Goal: Task Accomplishment & Management: Use online tool/utility

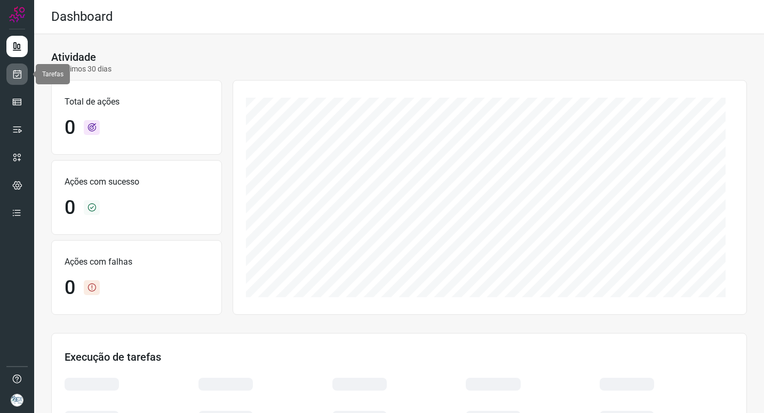
click at [15, 75] on icon at bounding box center [17, 74] width 11 height 11
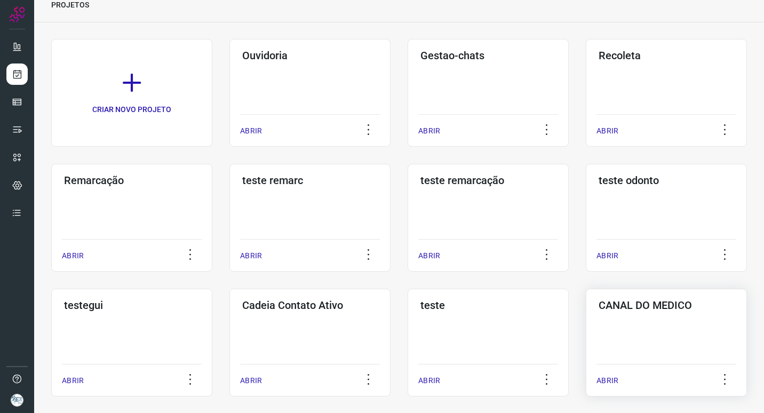
scroll to position [160, 0]
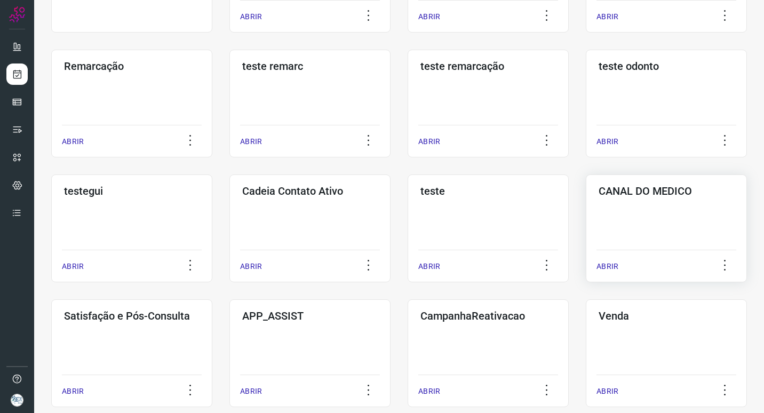
click at [661, 231] on div "CANAL DO MEDICO ABRIR" at bounding box center [666, 229] width 161 height 108
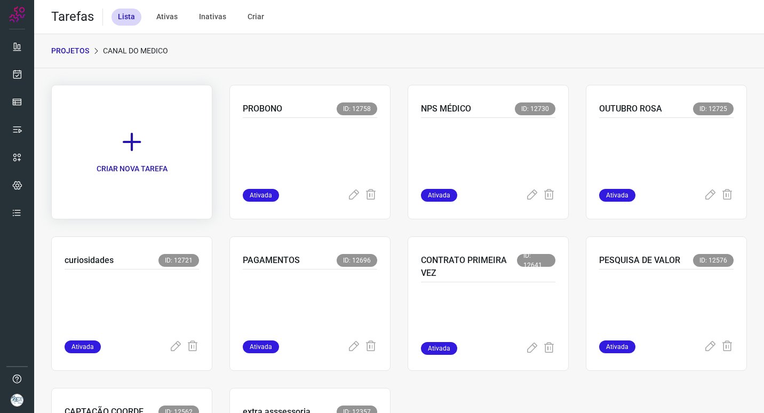
click at [179, 179] on link "CRIAR NOVA TAREFA" at bounding box center [131, 152] width 161 height 134
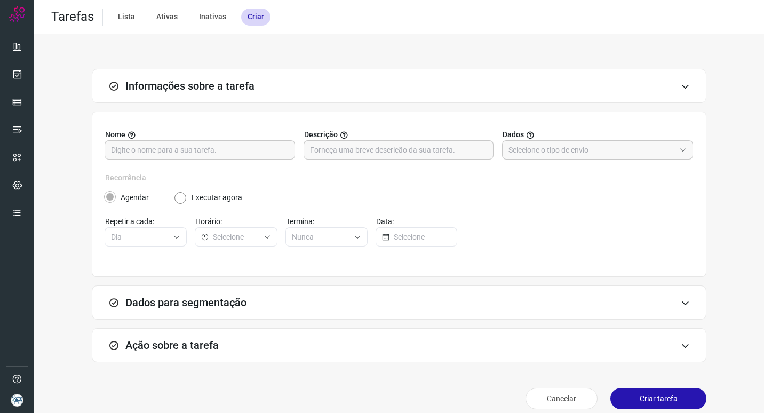
click at [294, 151] on div "Nome Descrição Dados" at bounding box center [399, 150] width 588 height 43
click at [290, 151] on div at bounding box center [200, 149] width 191 height 19
type input "Apresentação"
click at [528, 151] on input "text" at bounding box center [592, 150] width 167 height 18
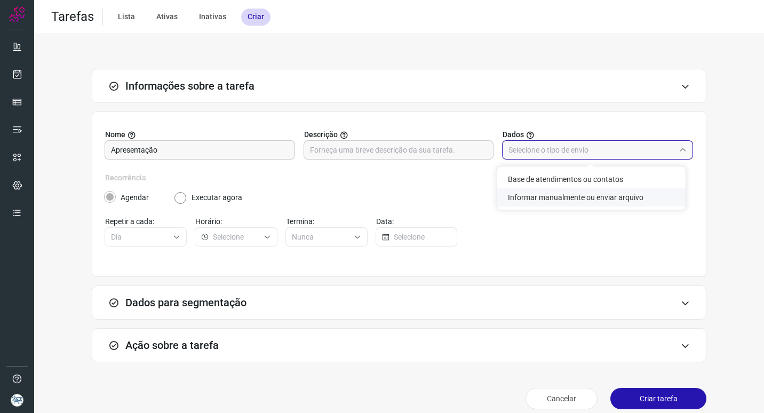
click at [581, 199] on li "Informar manualmente ou enviar arquivo" at bounding box center [591, 197] width 188 height 18
type input "Informar manualmente ou enviar arquivo"
radio input "false"
radio input "true"
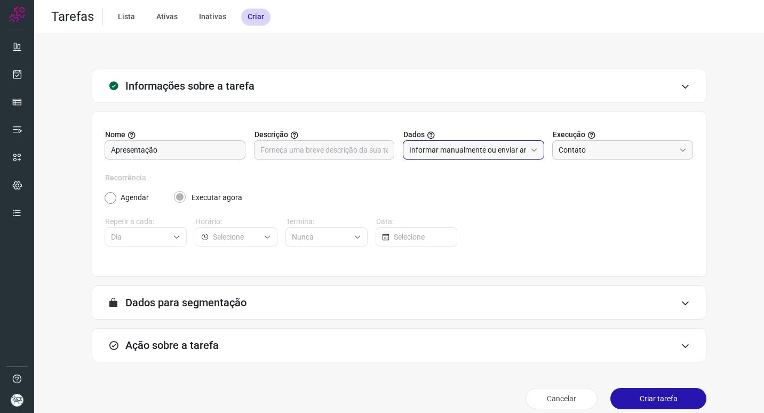
scroll to position [11, 0]
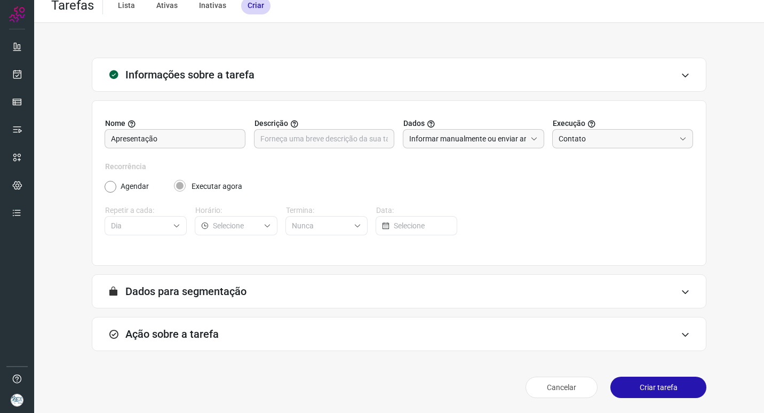
click at [453, 329] on div "Ação sobre a tarefa" at bounding box center [399, 334] width 615 height 34
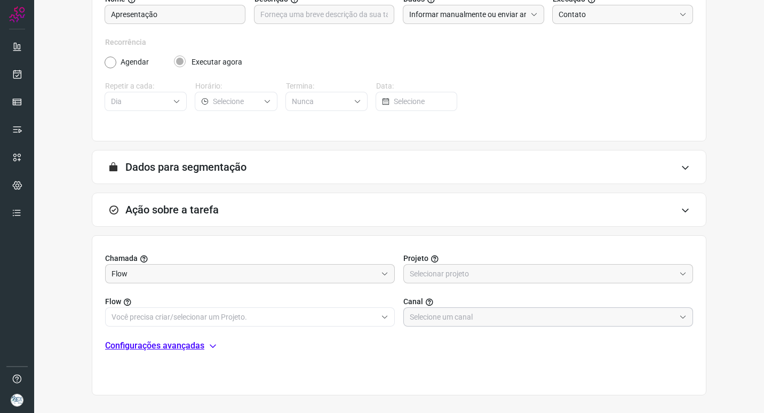
scroll to position [180, 0]
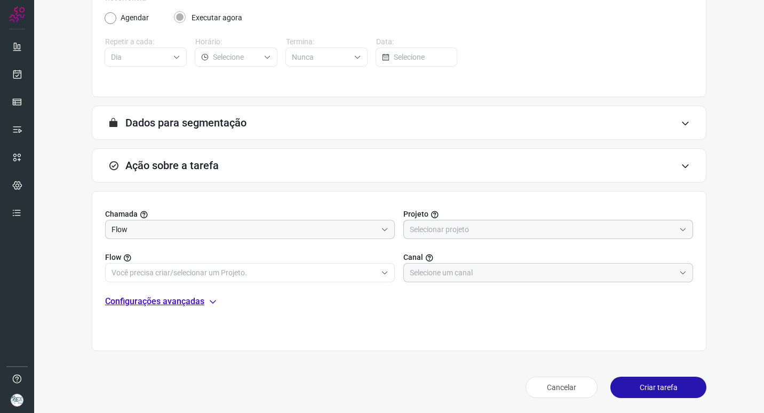
click at [438, 232] on input "text" at bounding box center [542, 229] width 265 height 18
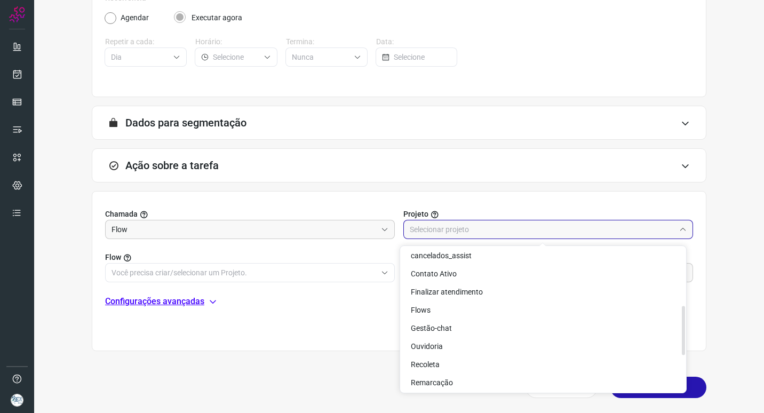
scroll to position [171, 0]
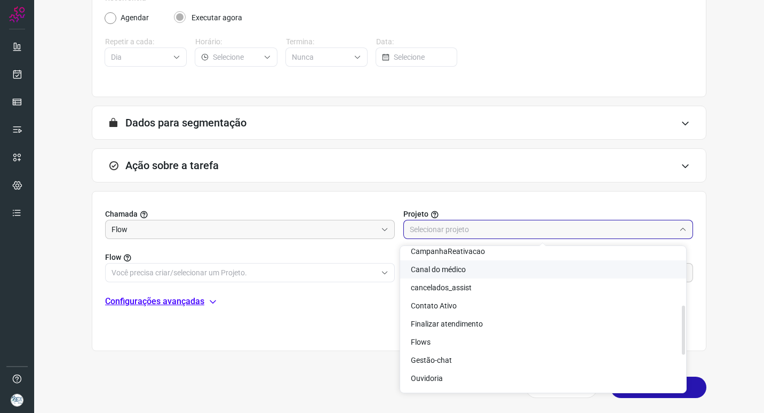
click at [483, 268] on li "Canal do médico" at bounding box center [543, 269] width 286 height 18
type input "Canal do médico"
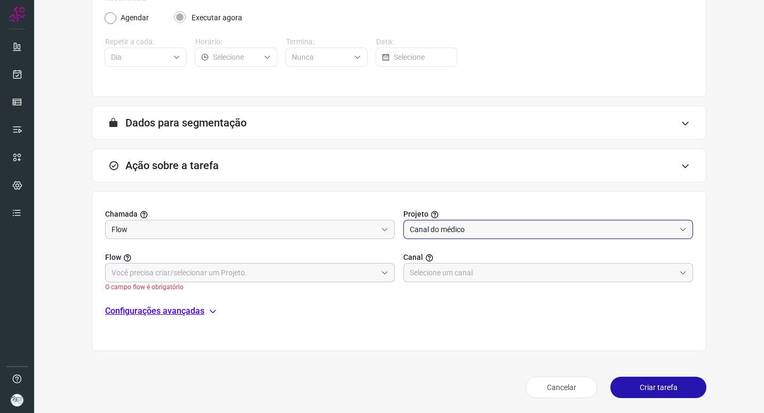
click at [377, 276] on span at bounding box center [383, 272] width 12 height 7
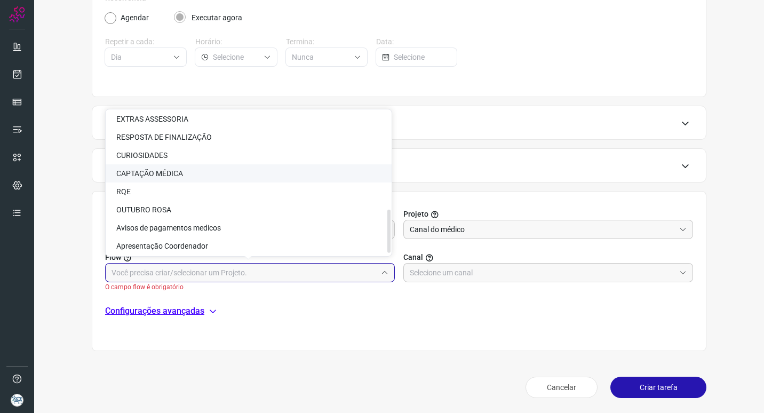
scroll to position [332, 0]
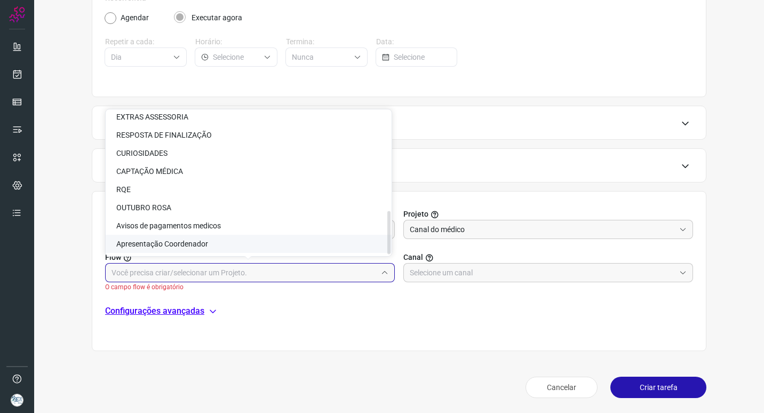
click at [263, 243] on li "Apresentação Coordenador" at bounding box center [249, 244] width 286 height 18
type input "Apresentação Coordenador"
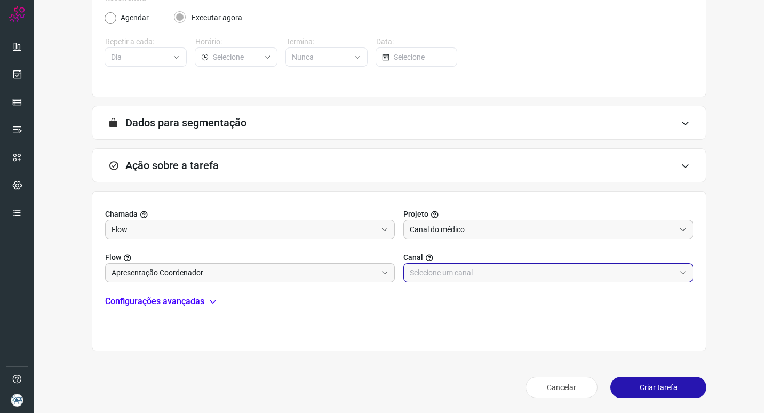
click at [433, 273] on input "text" at bounding box center [542, 273] width 265 height 18
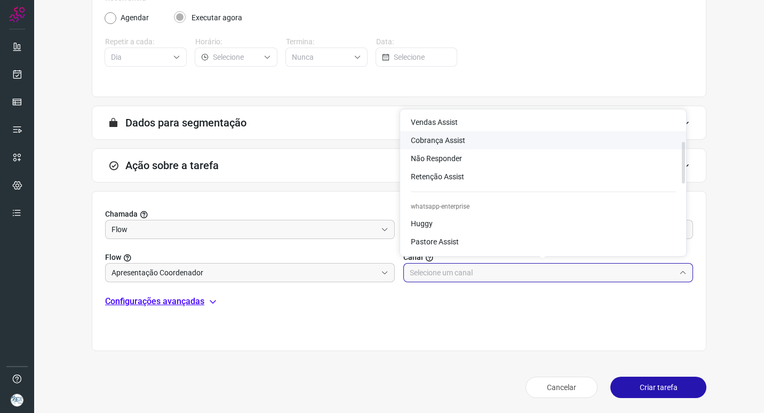
scroll to position [160, 0]
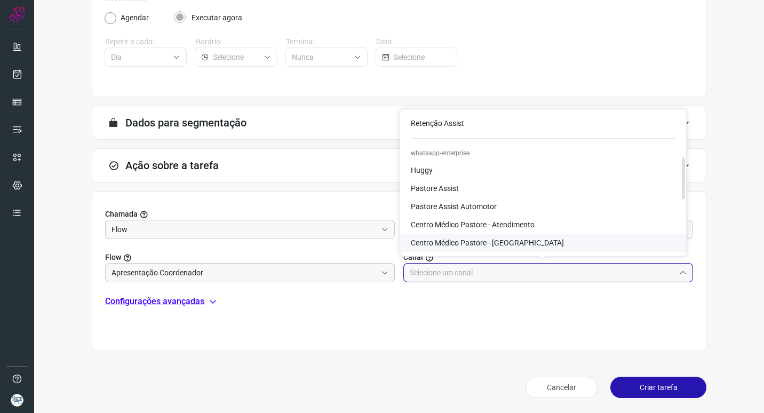
click at [502, 240] on span "Centro Médico Pastore - [GEOGRAPHIC_DATA]" at bounding box center [487, 243] width 153 height 9
type input "Centro Médico Pastore - [GEOGRAPHIC_DATA]"
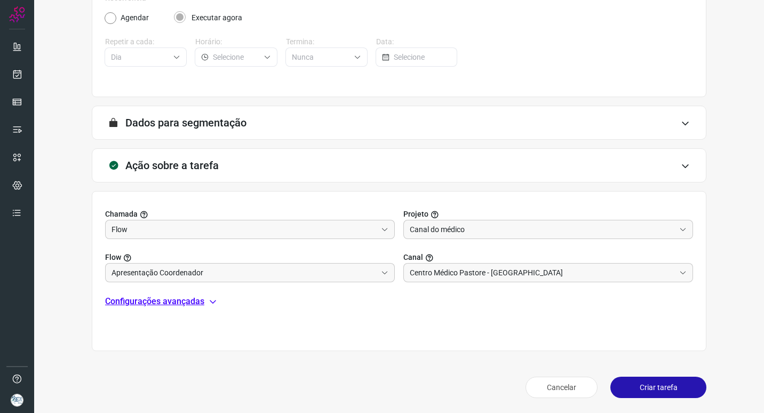
click at [184, 303] on p "Configurações avançadas" at bounding box center [154, 301] width 99 height 13
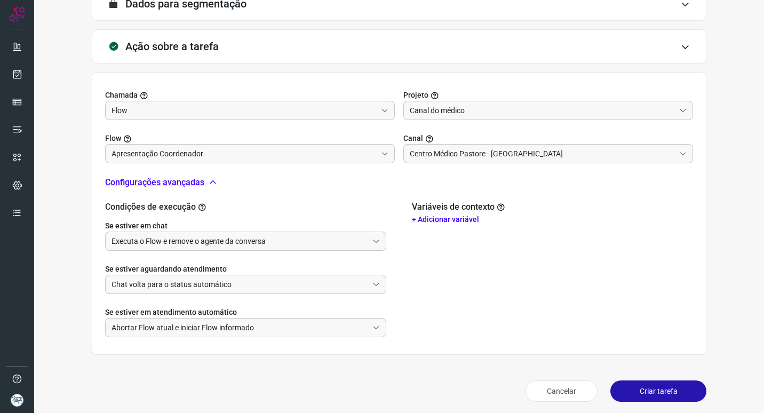
scroll to position [303, 0]
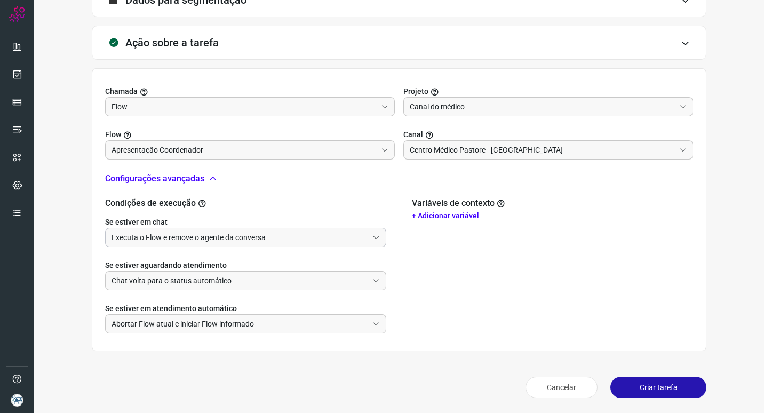
click at [314, 243] on input "Executa o Flow e remove o agente da conversa" at bounding box center [240, 237] width 257 height 18
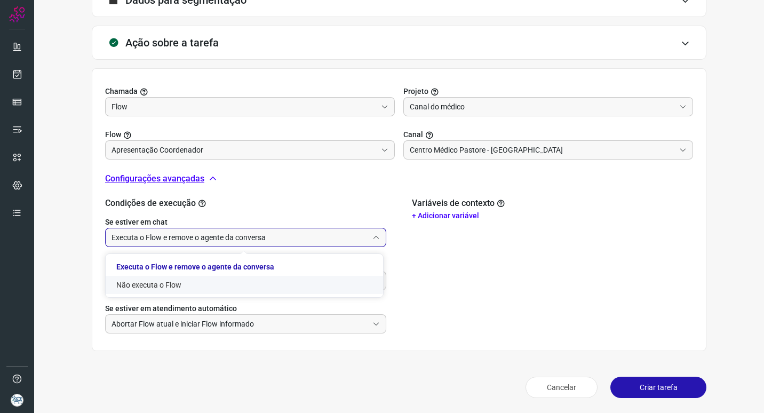
click at [250, 282] on li "Não executa o Flow" at bounding box center [245, 285] width 278 height 18
type input "Não executa o Flow"
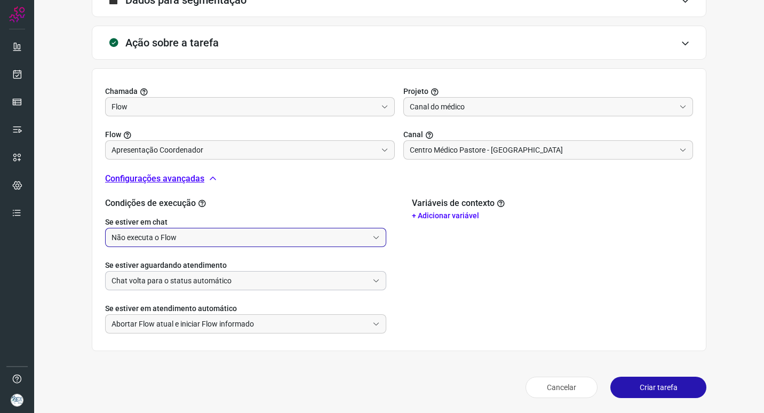
click at [259, 278] on input "Chat volta para o status automático" at bounding box center [240, 281] width 257 height 18
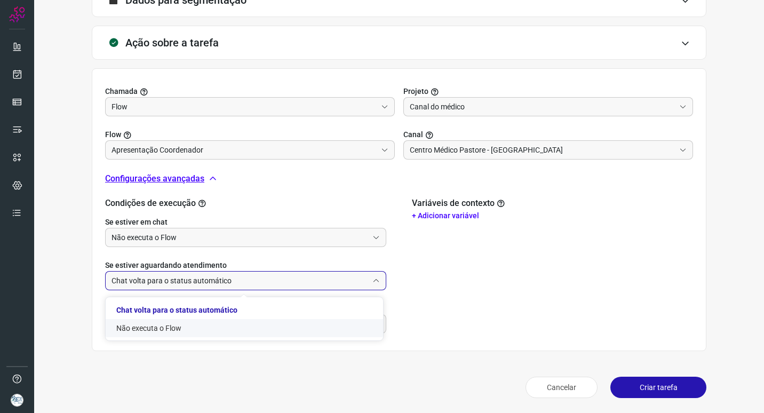
click at [205, 334] on li "Não executa o Flow" at bounding box center [245, 328] width 278 height 18
type input "Não executa o Flow"
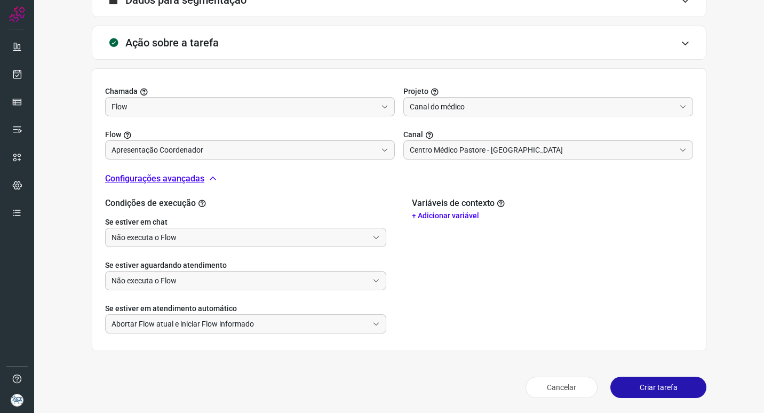
drag, startPoint x: 644, startPoint y: 386, endPoint x: 654, endPoint y: 384, distance: 10.5
click at [643, 386] on button "Criar tarefa" at bounding box center [659, 387] width 96 height 21
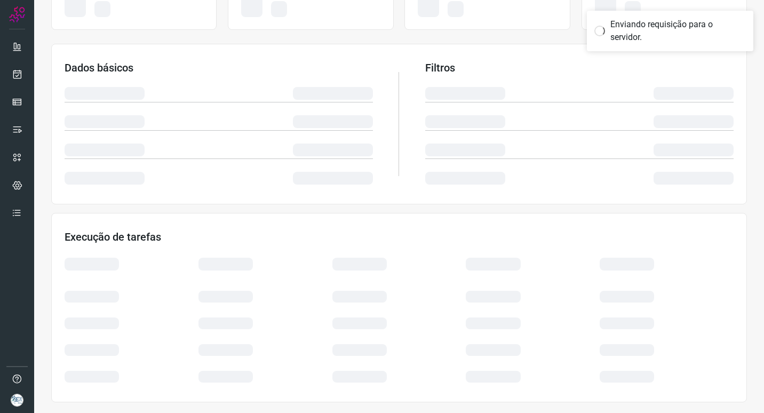
scroll to position [138, 0]
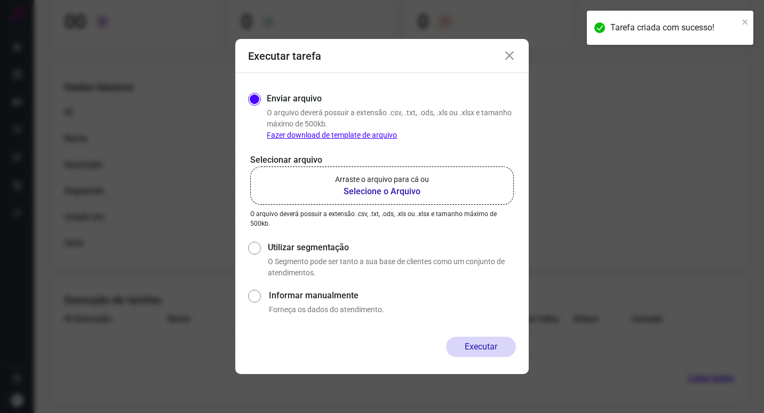
click at [400, 188] on b "Selecione o Arquivo" at bounding box center [382, 191] width 94 height 13
click at [0, 0] on input "Arraste o arquivo para cá ou Selecione o Arquivo" at bounding box center [0, 0] width 0 height 0
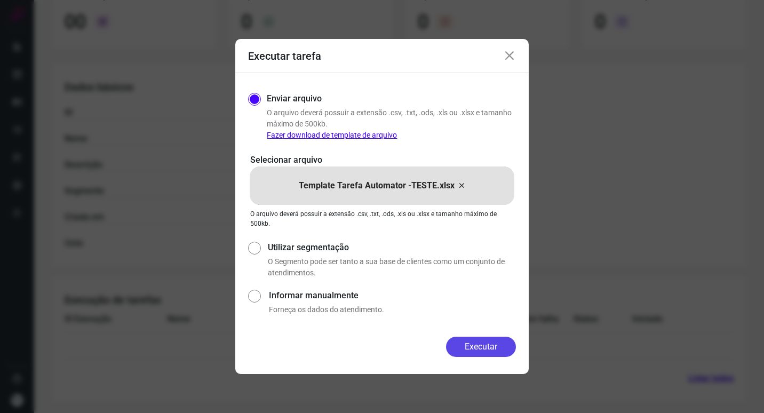
click at [479, 349] on button "Executar" at bounding box center [481, 347] width 70 height 20
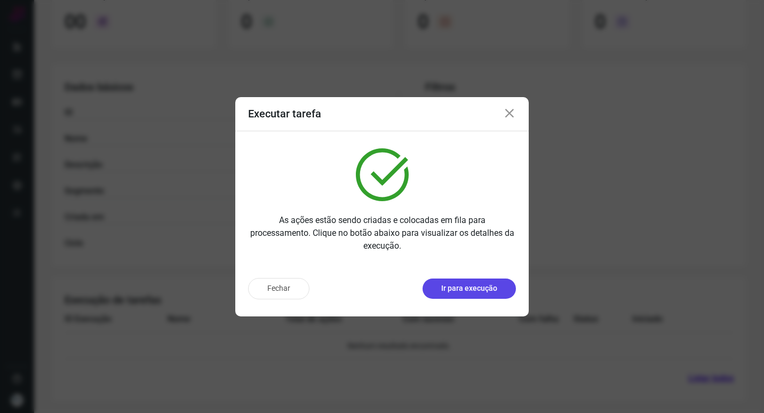
click at [498, 293] on button "Ir para execução" at bounding box center [469, 289] width 93 height 20
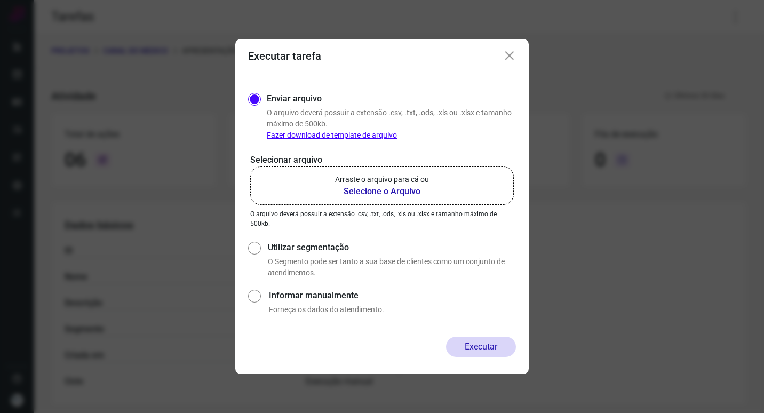
click at [391, 193] on b "Selecione o Arquivo" at bounding box center [382, 191] width 94 height 13
click at [0, 0] on input "Arraste o arquivo para cá ou Selecione o Arquivo" at bounding box center [0, 0] width 0 height 0
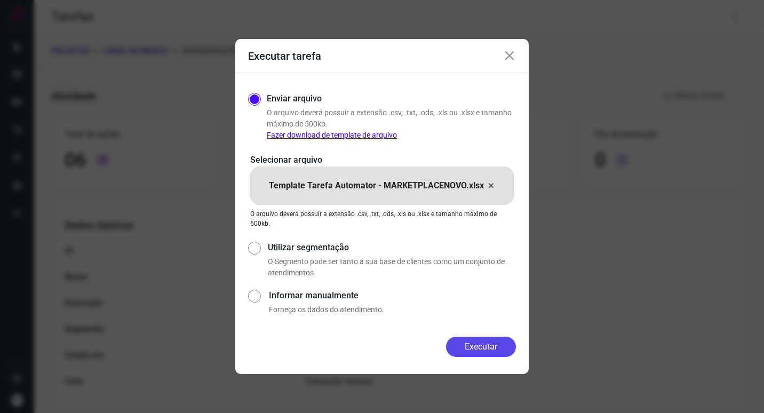
click at [501, 350] on button "Executar" at bounding box center [481, 347] width 70 height 20
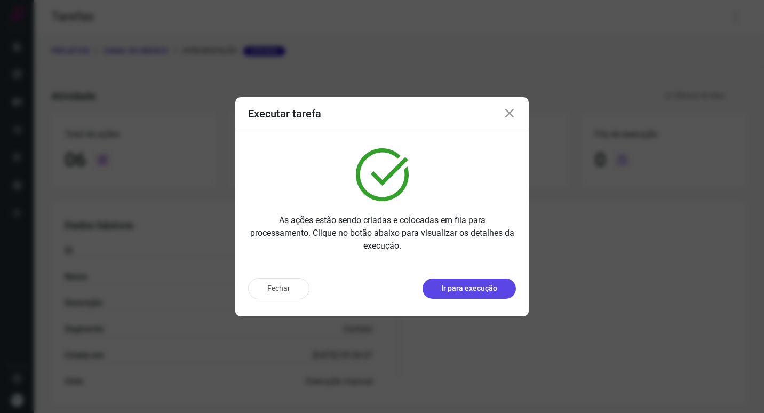
click at [499, 284] on button "Ir para execução" at bounding box center [469, 289] width 93 height 20
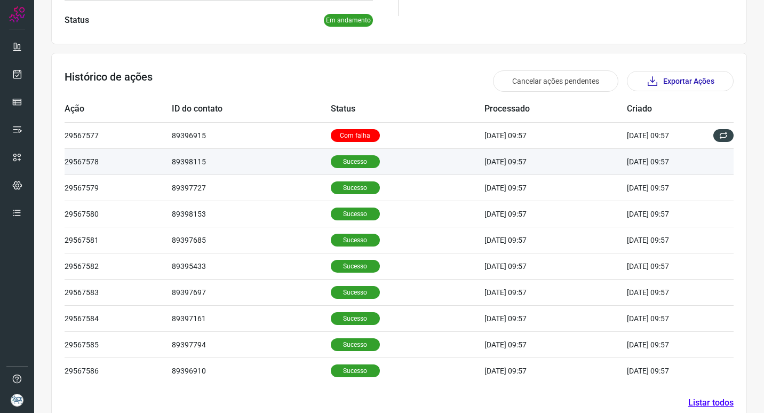
scroll to position [267, 0]
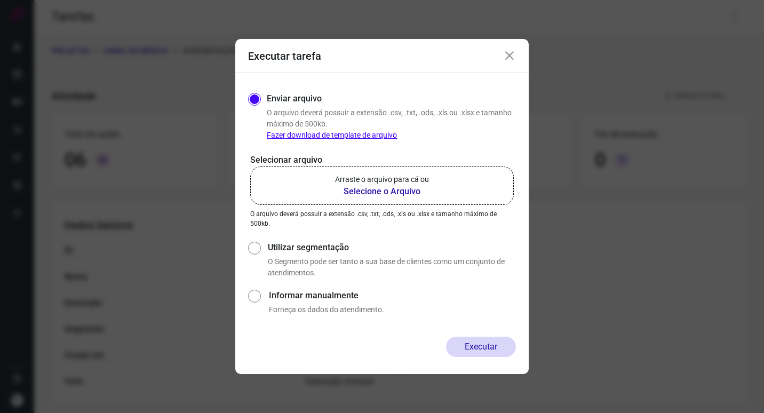
click at [374, 193] on b "Selecione o Arquivo" at bounding box center [382, 191] width 94 height 13
click at [0, 0] on input "Arraste o arquivo para cá ou Selecione o Arquivo" at bounding box center [0, 0] width 0 height 0
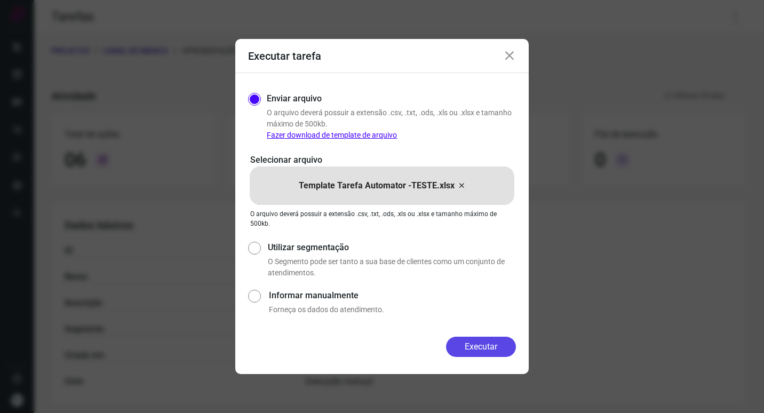
click at [484, 345] on button "Executar" at bounding box center [481, 347] width 70 height 20
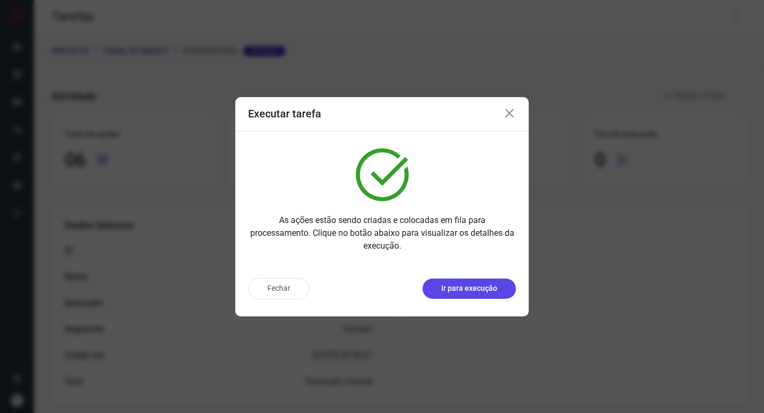
click at [500, 296] on button "Ir para execução" at bounding box center [469, 289] width 93 height 20
